Goal: Task Accomplishment & Management: Manage account settings

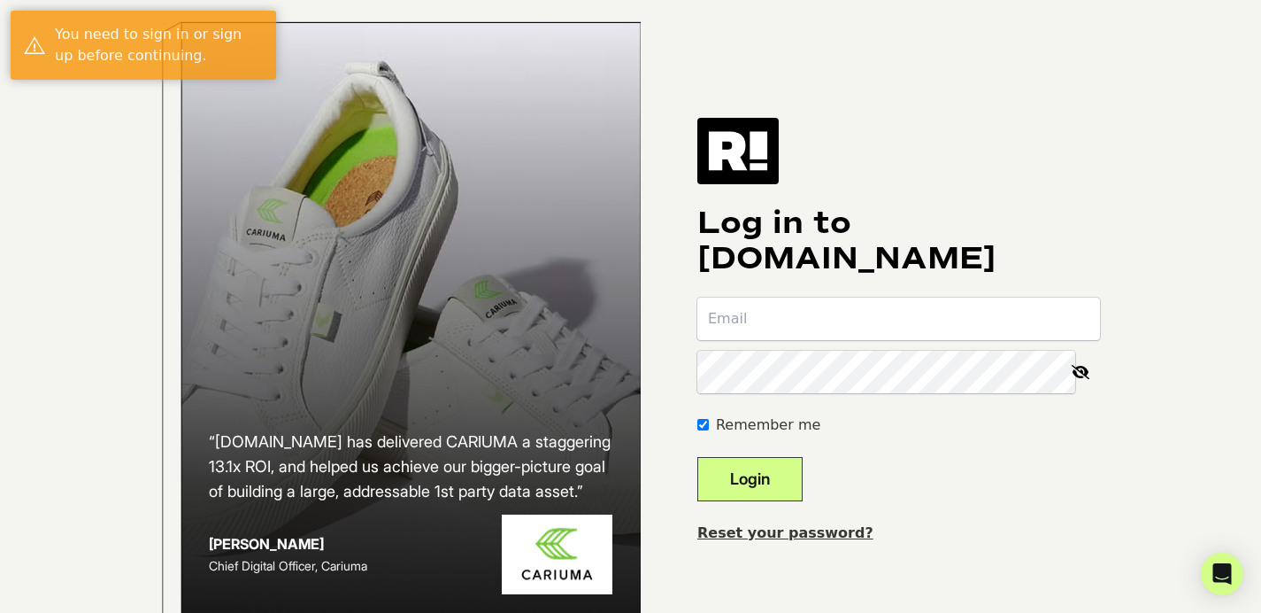
type input "[DOMAIN_NAME][EMAIL_ADDRESS][DOMAIN_NAME]"
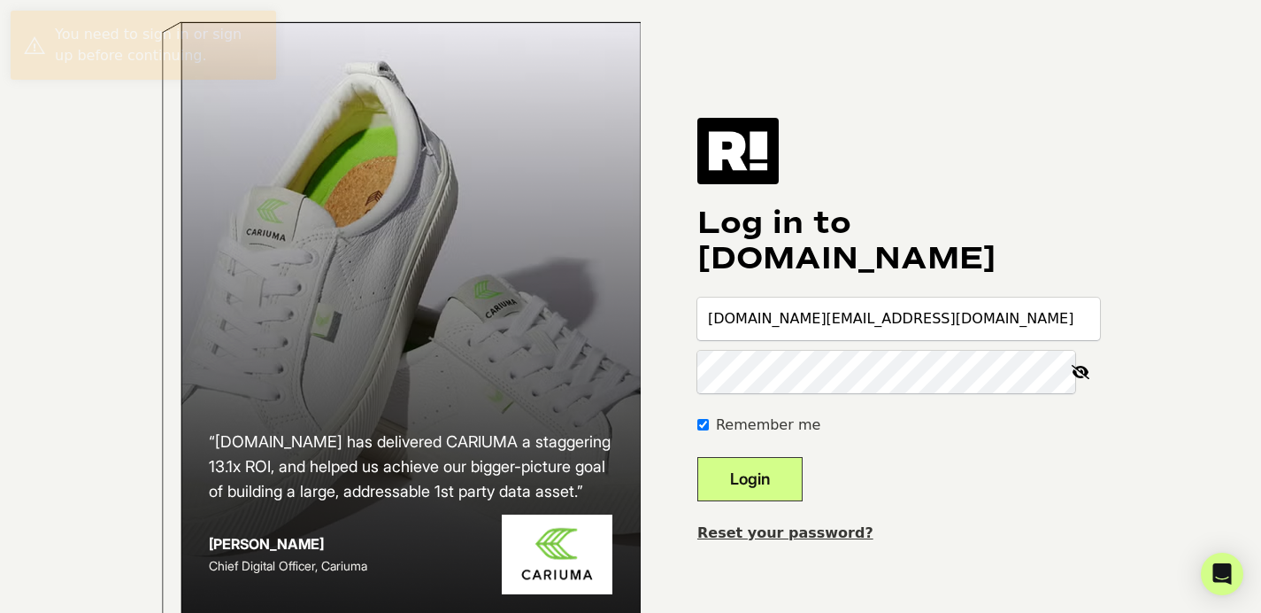
click at [885, 426] on form "hongyang.su@epochtimes.nyc Remember me Login" at bounding box center [899, 399] width 403 height 204
click at [1011, 220] on h1 "Log in to [DOMAIN_NAME]" at bounding box center [899, 240] width 403 height 71
click at [803, 488] on button "Login" at bounding box center [750, 479] width 105 height 44
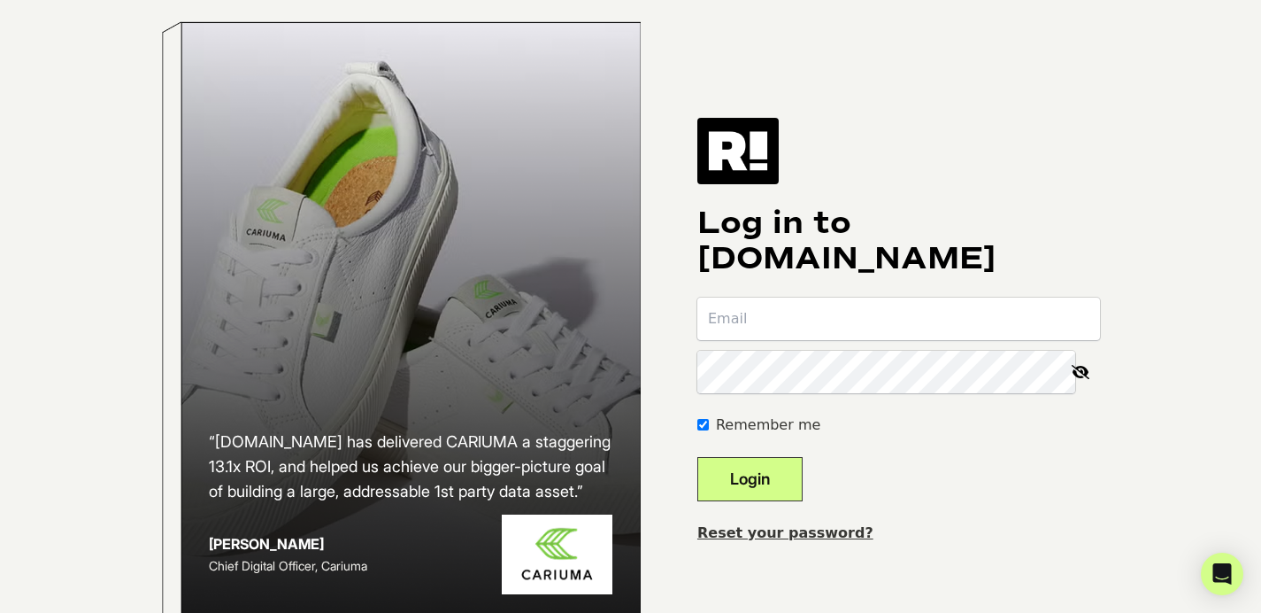
type input "[DOMAIN_NAME][EMAIL_ADDRESS][DOMAIN_NAME]"
click at [788, 482] on button "Login" at bounding box center [750, 479] width 105 height 44
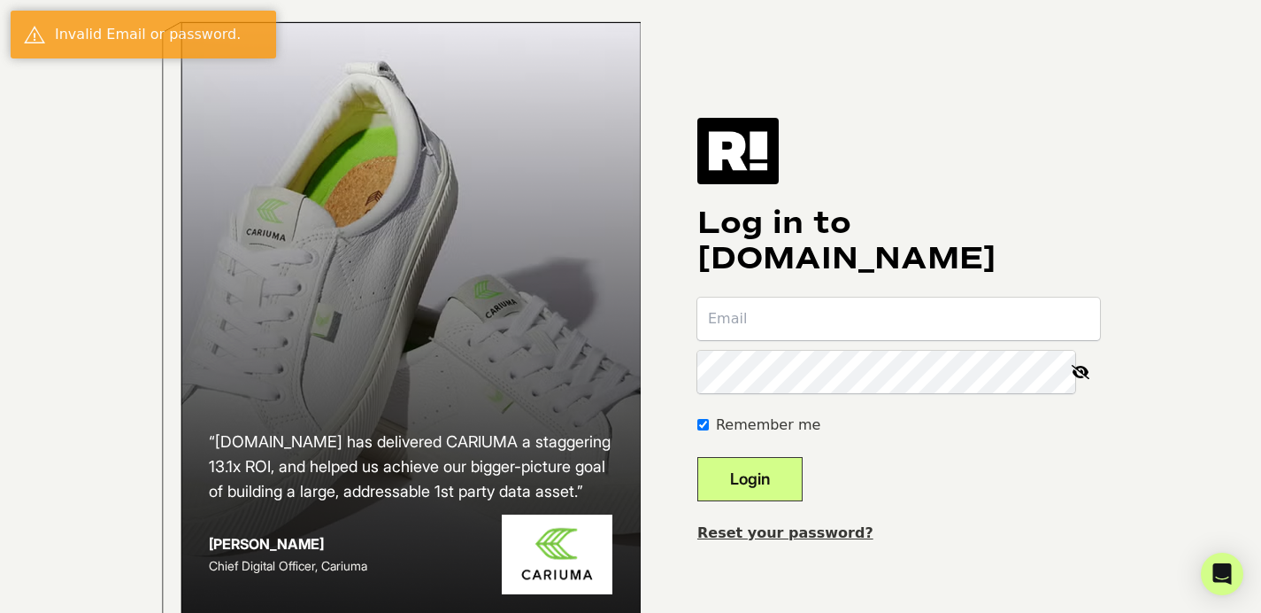
type input "[DOMAIN_NAME][EMAIL_ADDRESS][DOMAIN_NAME]"
click at [883, 340] on input "[DOMAIN_NAME][EMAIL_ADDRESS][DOMAIN_NAME]" at bounding box center [899, 318] width 403 height 42
click at [860, 264] on h1 "Log in to [DOMAIN_NAME]" at bounding box center [899, 240] width 403 height 71
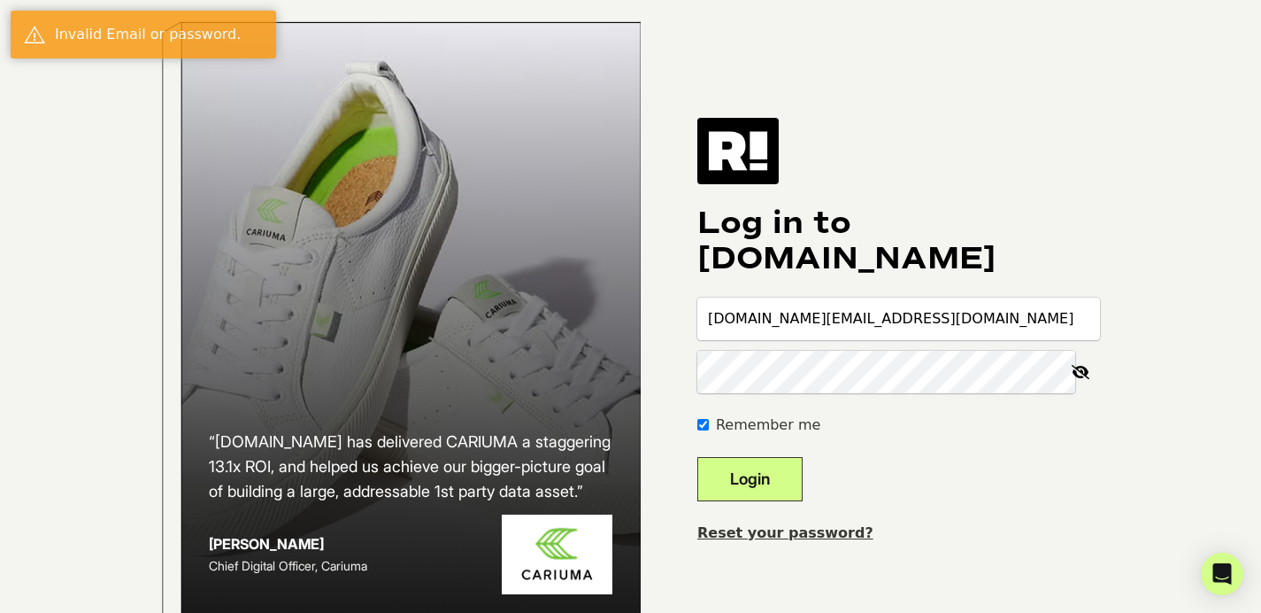
click at [909, 328] on input "[DOMAIN_NAME][EMAIL_ADDRESS][DOMAIN_NAME]" at bounding box center [899, 318] width 403 height 42
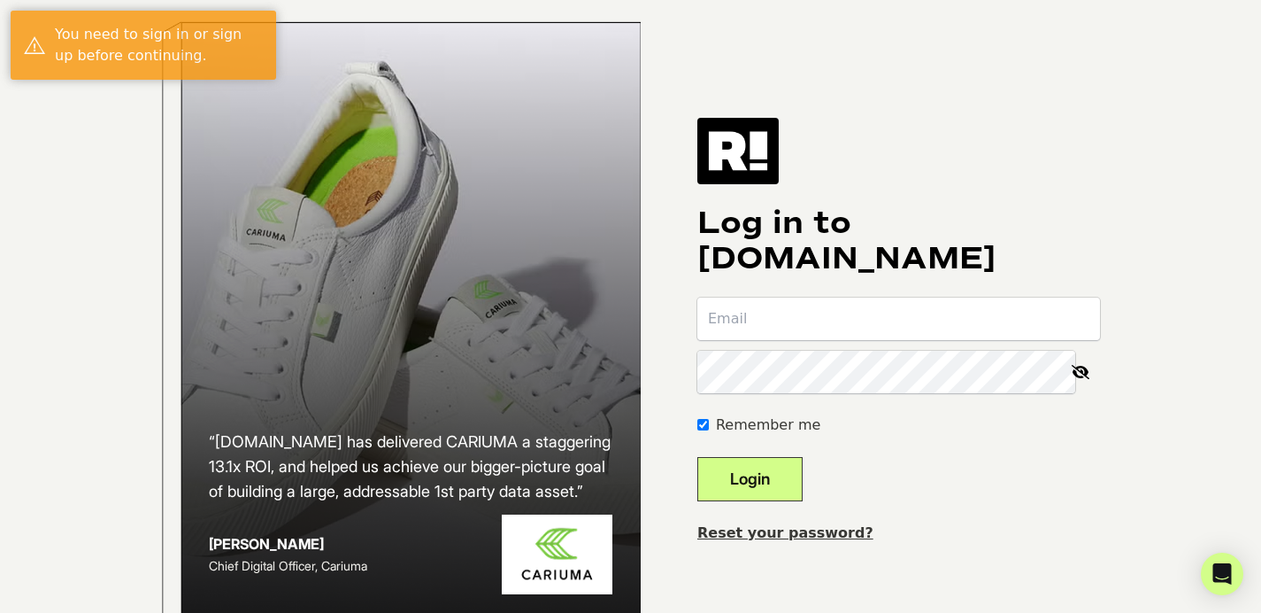
type input "[DOMAIN_NAME][EMAIL_ADDRESS][DOMAIN_NAME]"
click at [818, 340] on input "[DOMAIN_NAME][EMAIL_ADDRESS][DOMAIN_NAME]" at bounding box center [899, 318] width 403 height 42
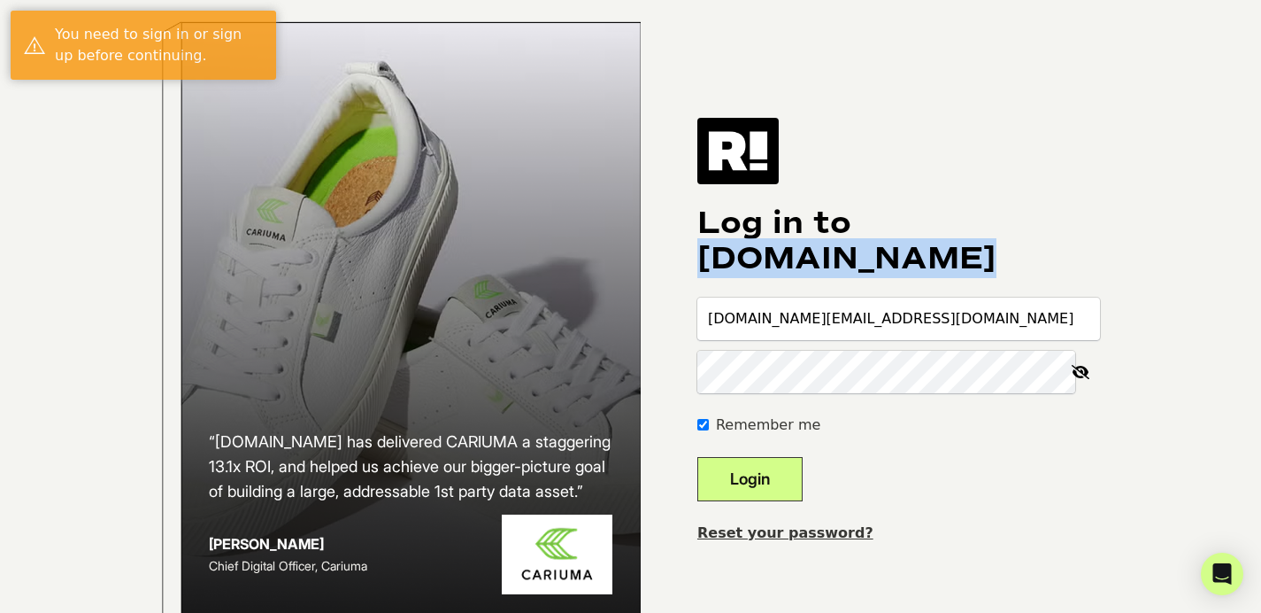
drag, startPoint x: 717, startPoint y: 263, endPoint x: 974, endPoint y: 276, distance: 257.0
click at [989, 276] on div "“[DOMAIN_NAME] has delivered CARIUMA a staggering 13.1x ROI, and helped us achi…" at bounding box center [631, 330] width 1009 height 661
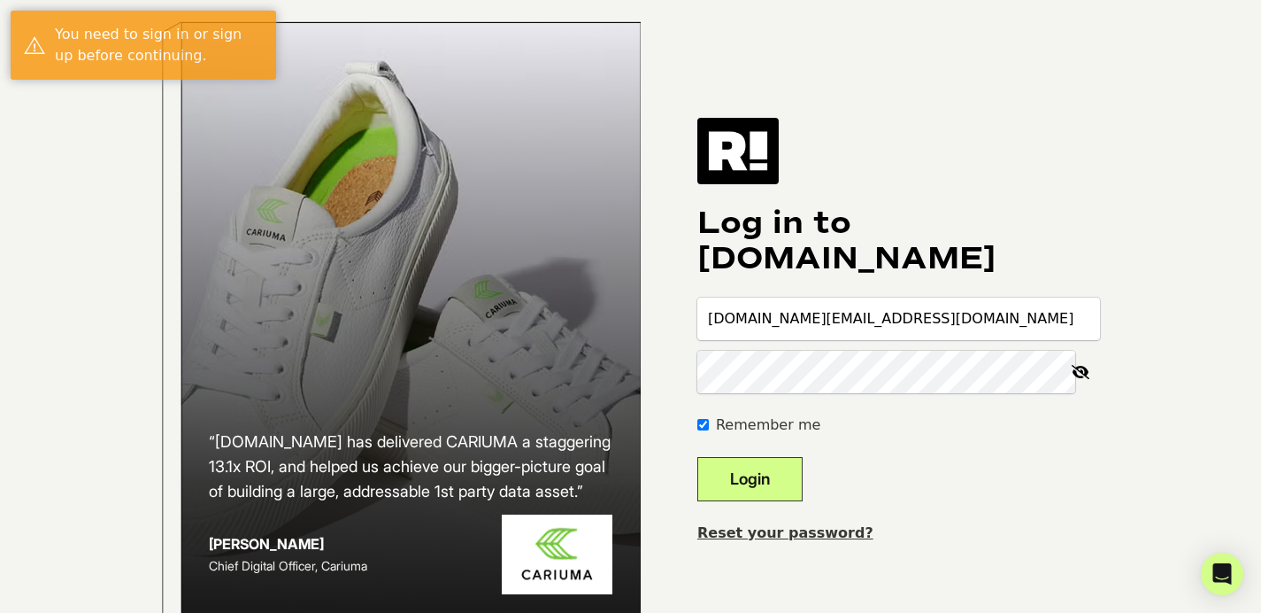
click at [868, 266] on h1 "Log in to [DOMAIN_NAME]" at bounding box center [899, 240] width 403 height 71
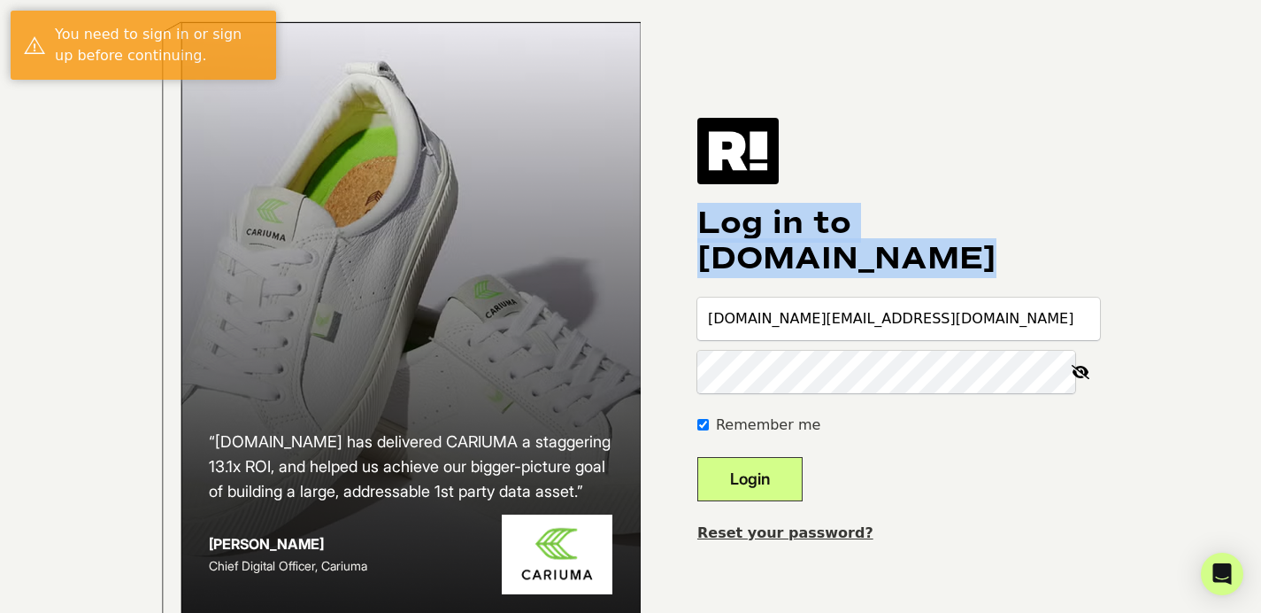
click at [868, 266] on h1 "Log in to [DOMAIN_NAME]" at bounding box center [899, 240] width 403 height 71
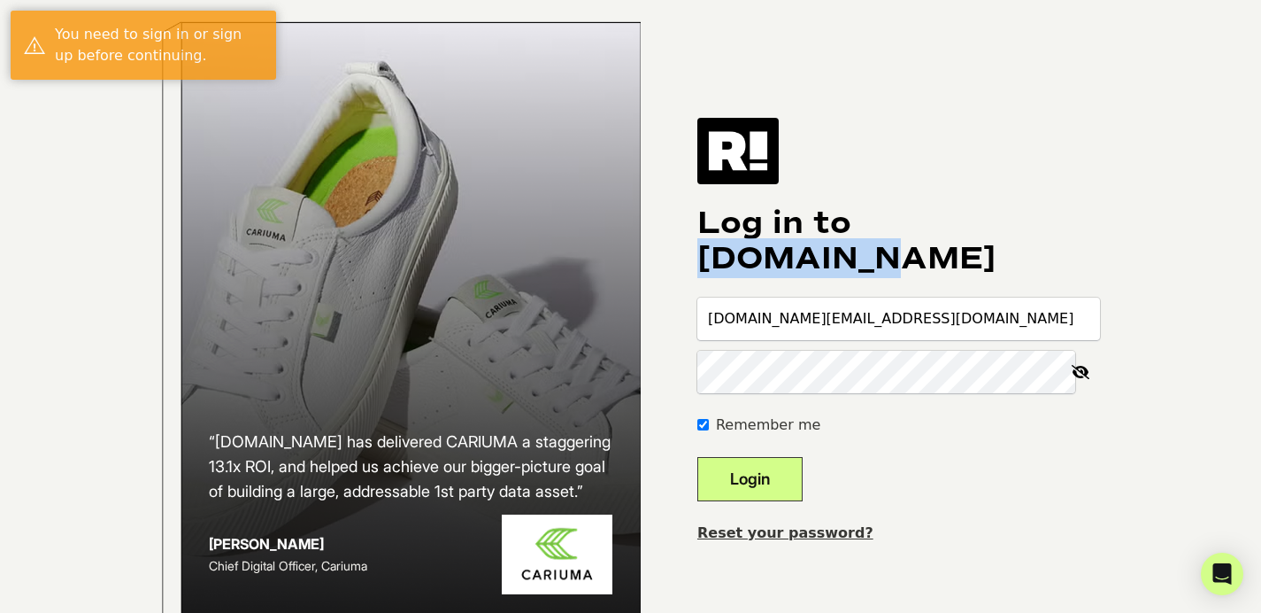
click at [868, 266] on h1 "Log in to [DOMAIN_NAME]" at bounding box center [899, 240] width 403 height 71
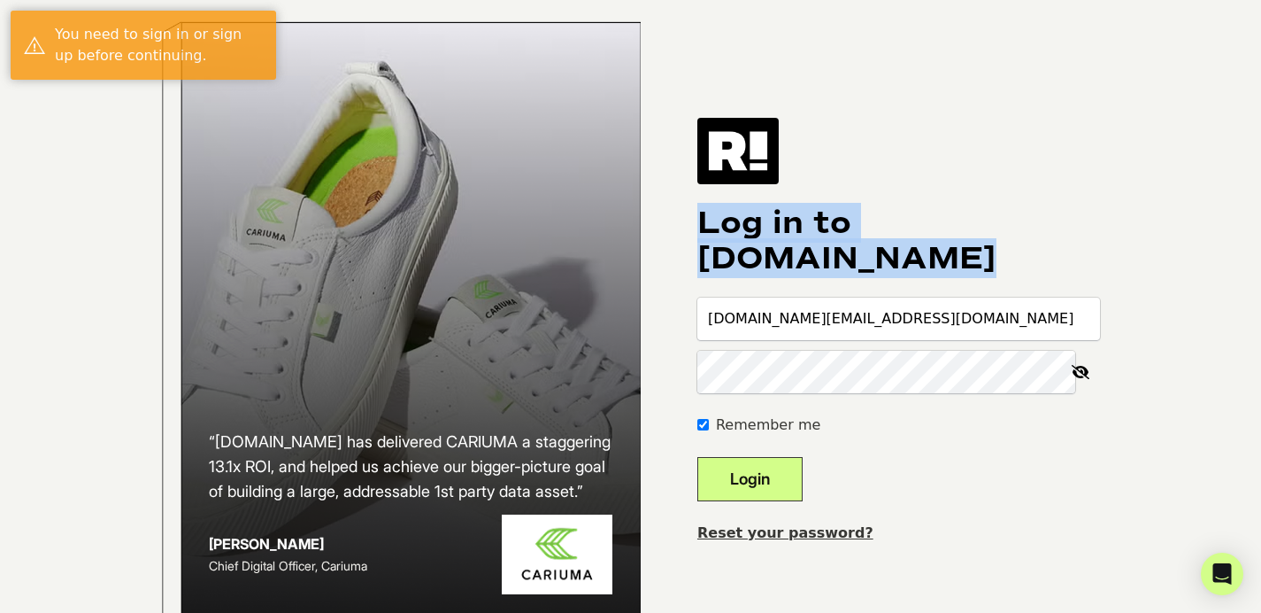
click at [868, 266] on h1 "Log in to [DOMAIN_NAME]" at bounding box center [899, 240] width 403 height 71
drag, startPoint x: 983, startPoint y: 284, endPoint x: 755, endPoint y: 277, distance: 228.5
click at [773, 276] on h1 "Log in to [DOMAIN_NAME]" at bounding box center [899, 240] width 403 height 71
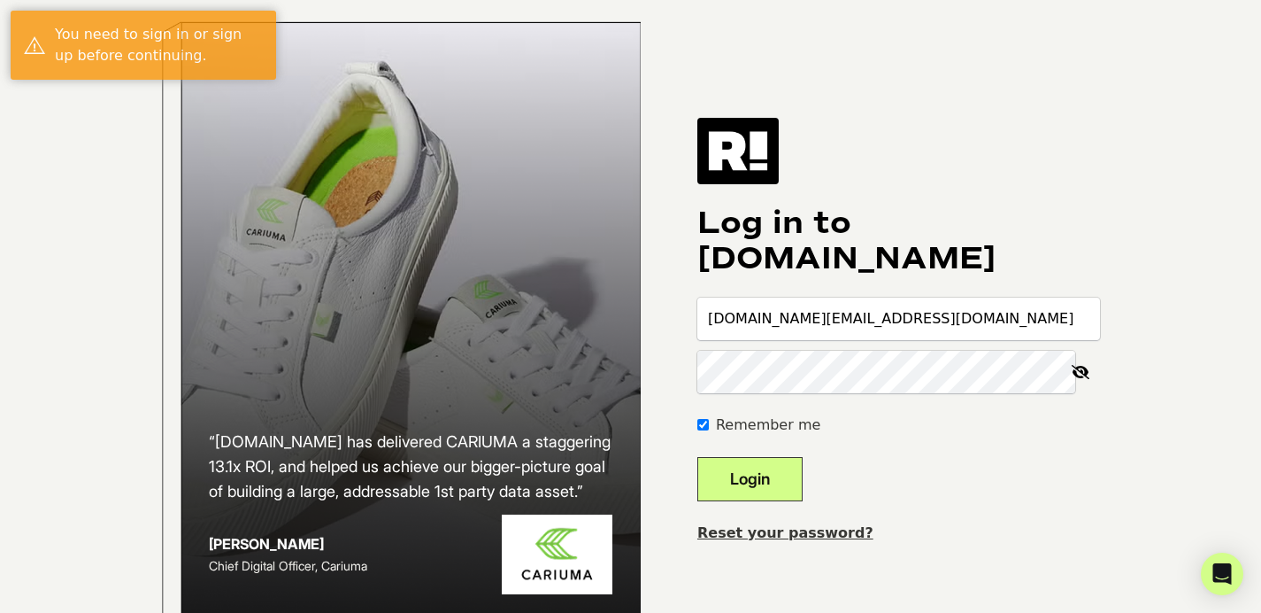
click at [750, 276] on h1 "Log in to [DOMAIN_NAME]" at bounding box center [899, 240] width 403 height 71
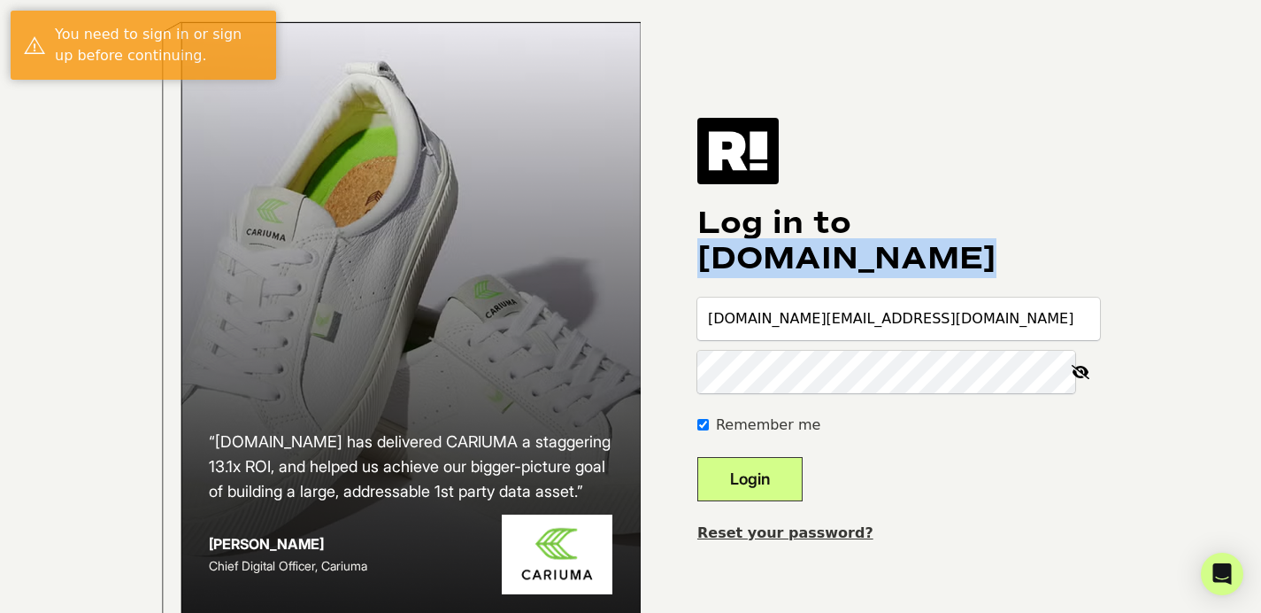
drag, startPoint x: 720, startPoint y: 276, endPoint x: 990, endPoint y: 278, distance: 270.0
click at [990, 278] on div "“[DOMAIN_NAME] has delivered CARIUMA a staggering 13.1x ROI, and helped us achi…" at bounding box center [631, 330] width 1009 height 661
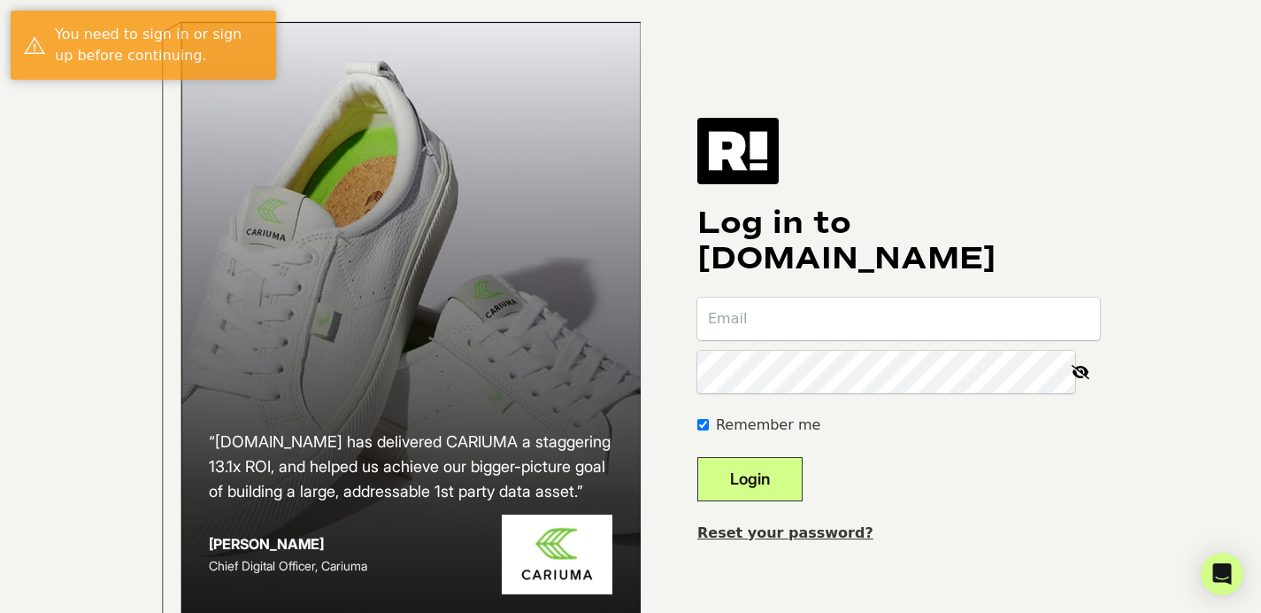
type input "[DOMAIN_NAME][EMAIL_ADDRESS][DOMAIN_NAME]"
drag, startPoint x: 974, startPoint y: 98, endPoint x: 790, endPoint y: 103, distance: 183.3
click at [970, 100] on div "“[DOMAIN_NAME] has delivered CARIUMA a staggering 13.1x ROI, and helped us achi…" at bounding box center [631, 330] width 1009 height 661
